Goal: Information Seeking & Learning: Learn about a topic

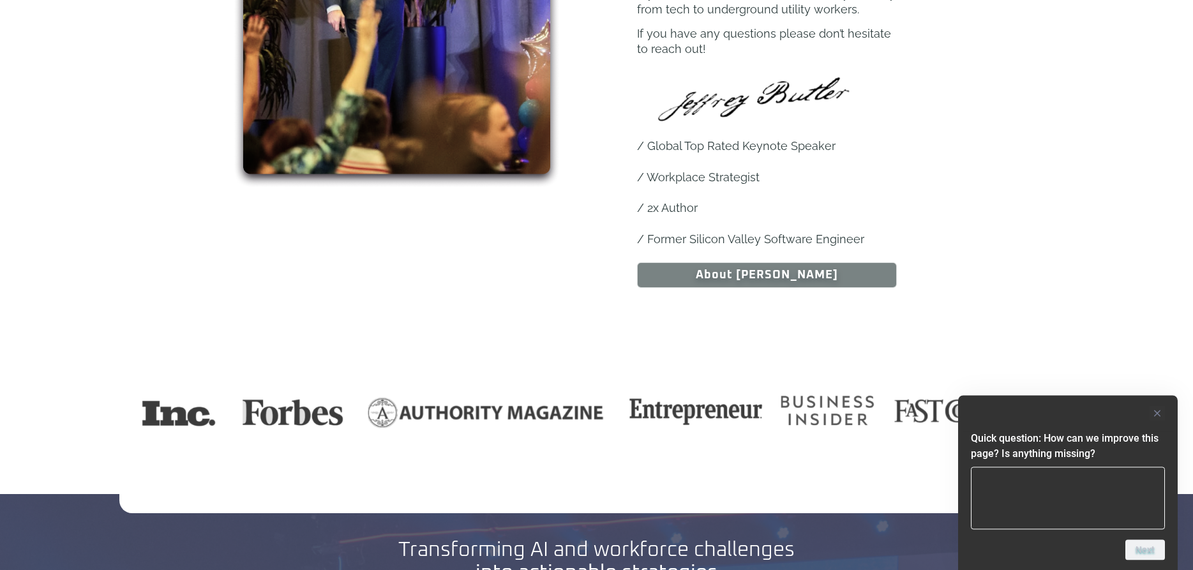
scroll to position [976, 0]
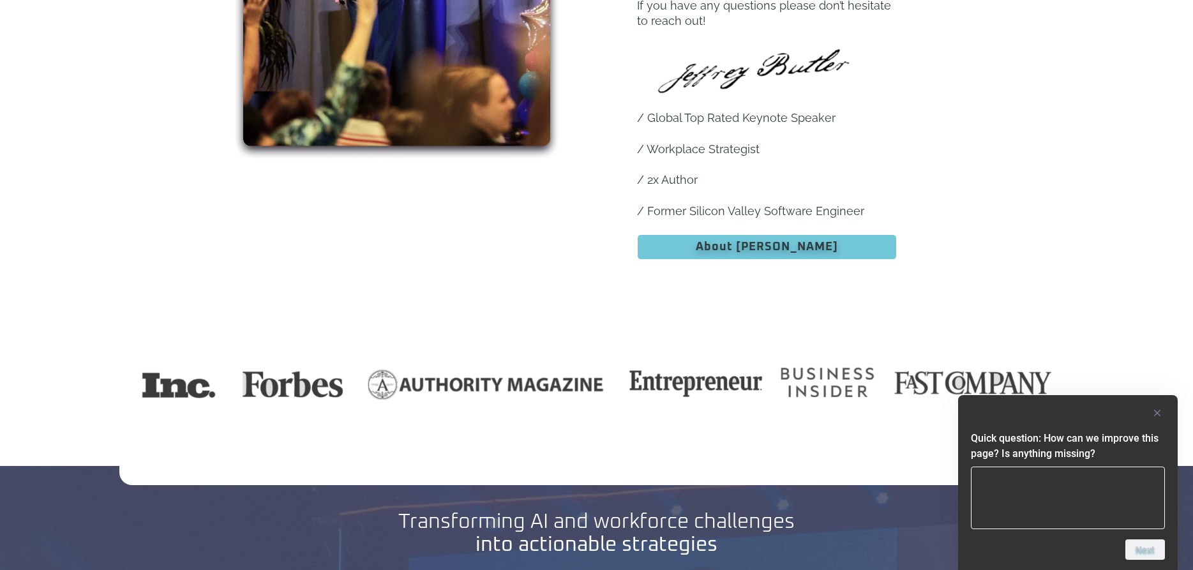
click at [726, 241] on span "About [PERSON_NAME]" at bounding box center [766, 246] width 227 height 11
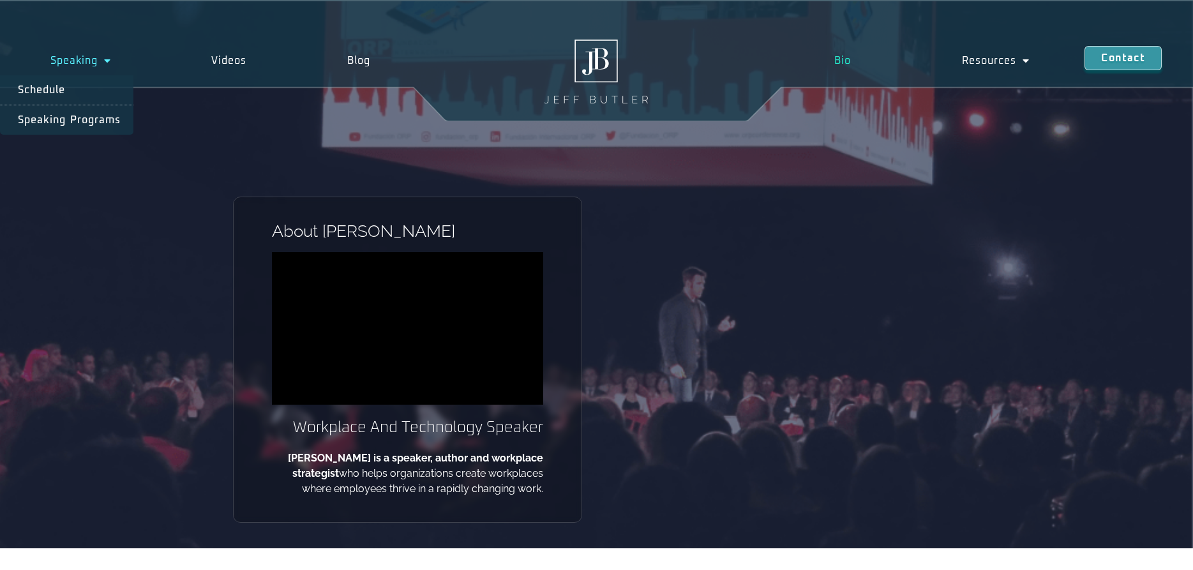
click at [95, 57] on link "Speaking" at bounding box center [80, 60] width 161 height 29
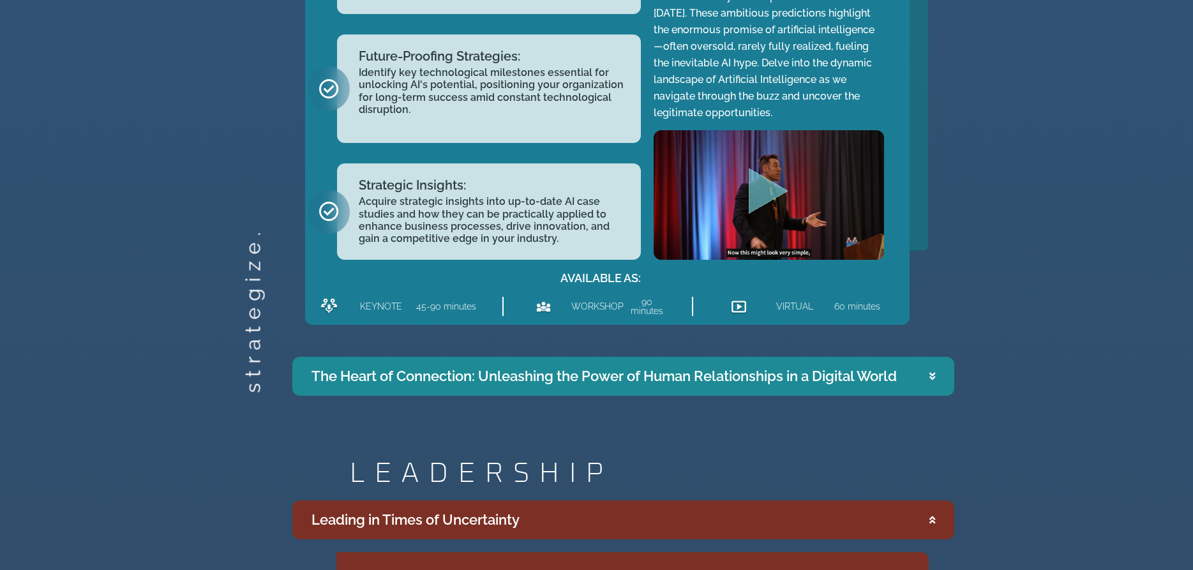
scroll to position [1692, 0]
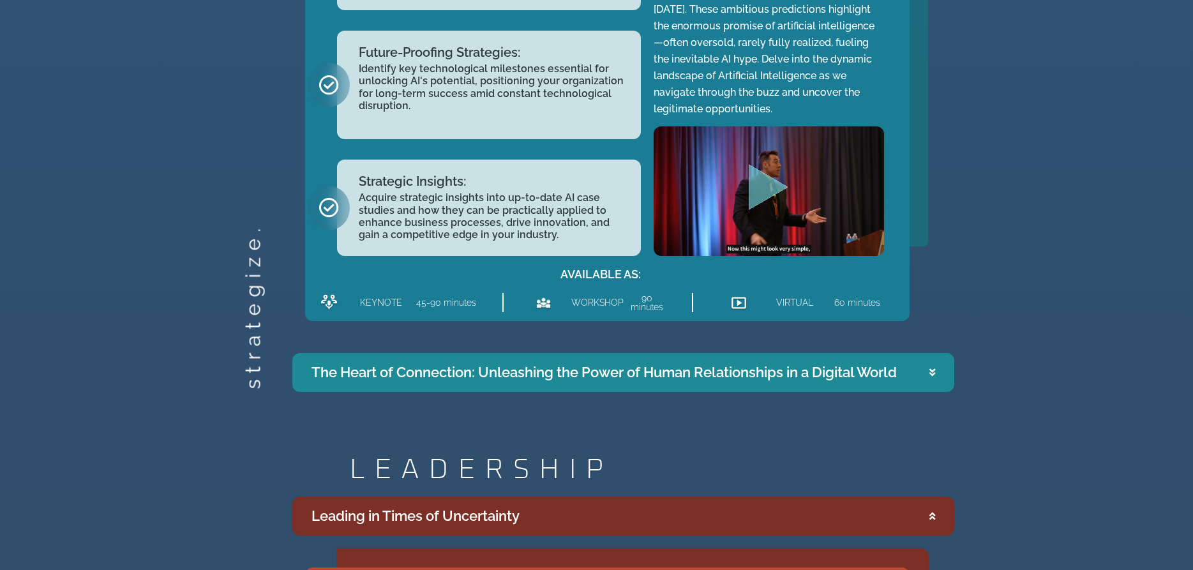
click at [376, 302] on h2 "KEYNOTE" at bounding box center [381, 302] width 42 height 9
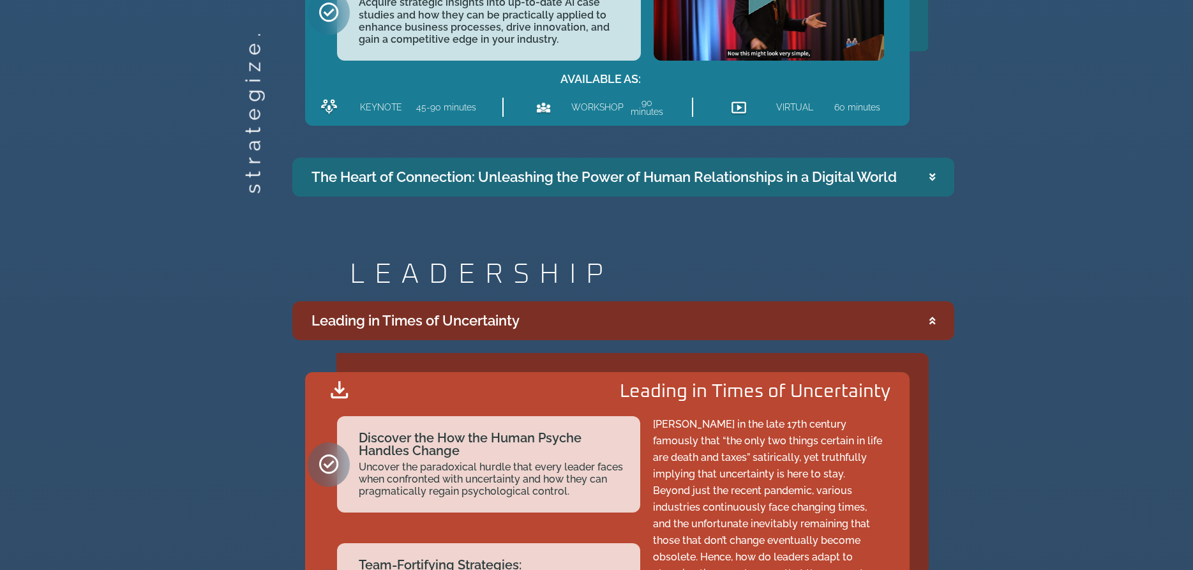
click at [928, 177] on summary "The Heart of Connection: Unleashing the Power of Human Relationships in a Digit…" at bounding box center [623, 177] width 662 height 39
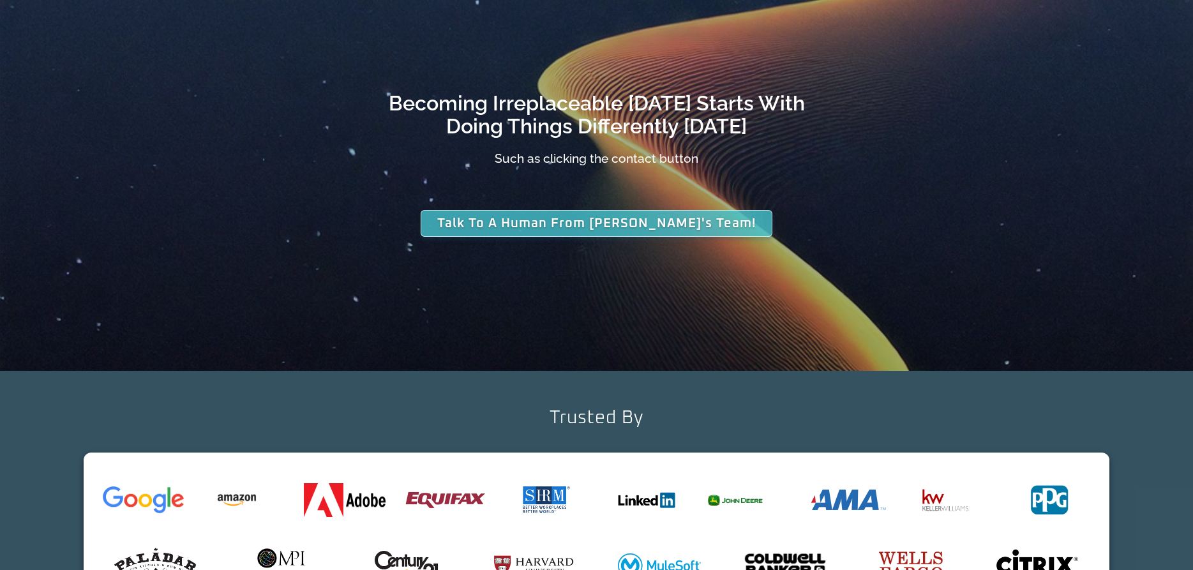
scroll to position [3903, 0]
